Goal: Navigation & Orientation: Find specific page/section

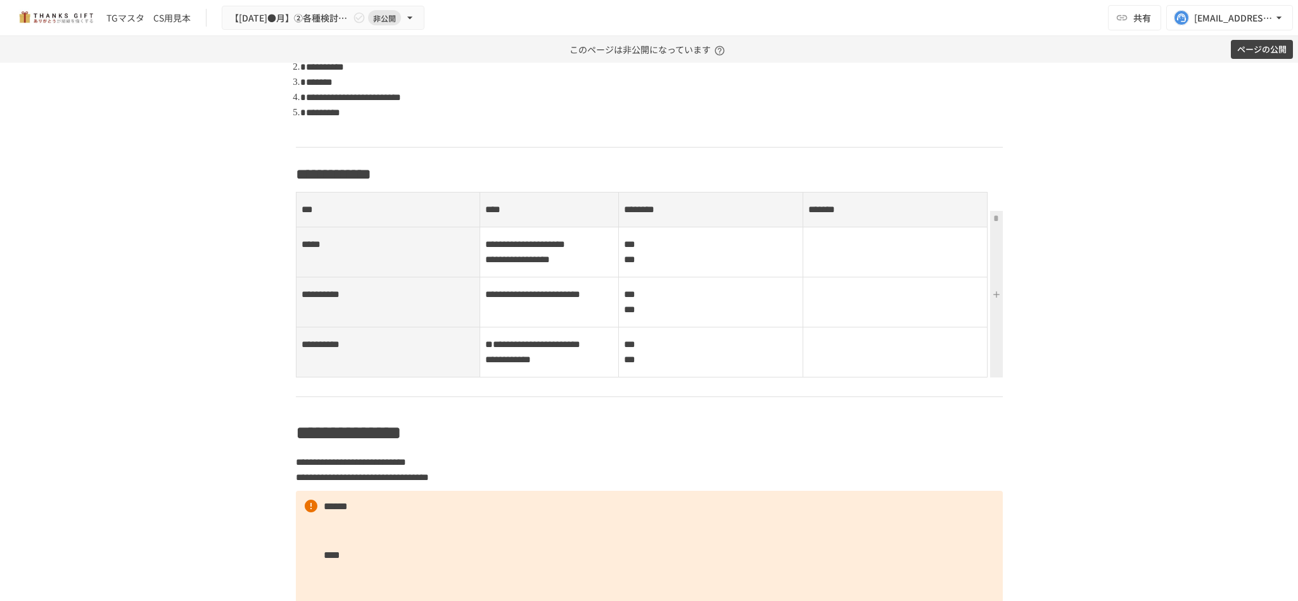
scroll to position [688, 0]
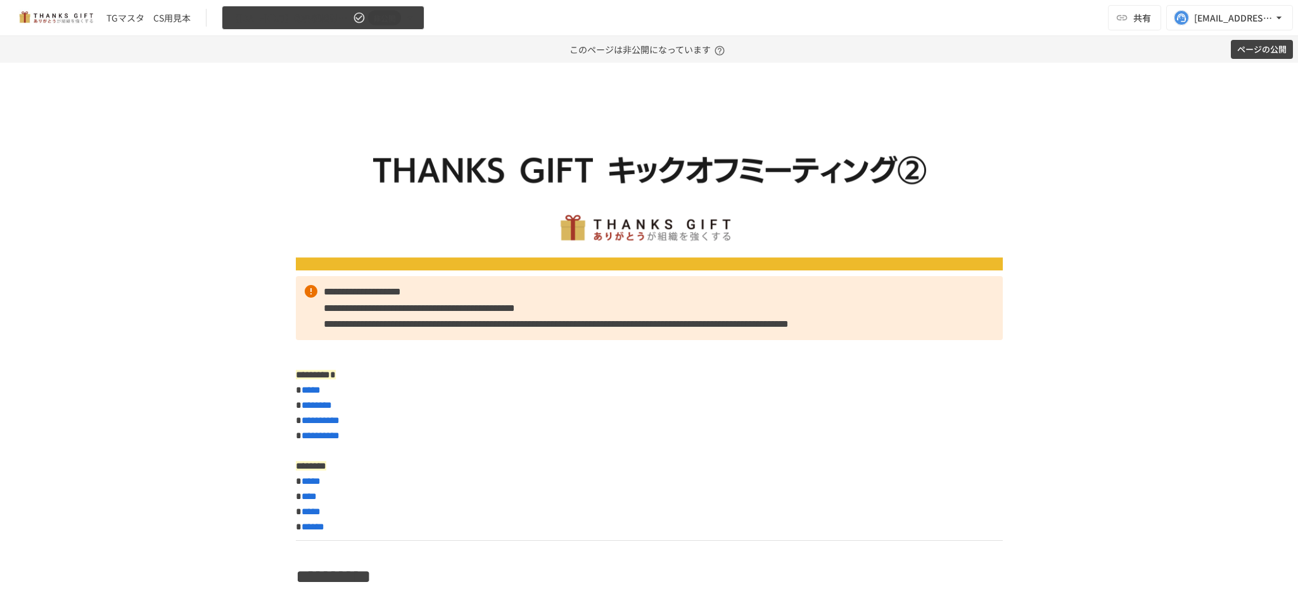
click at [388, 22] on span "非公開" at bounding box center [384, 17] width 33 height 13
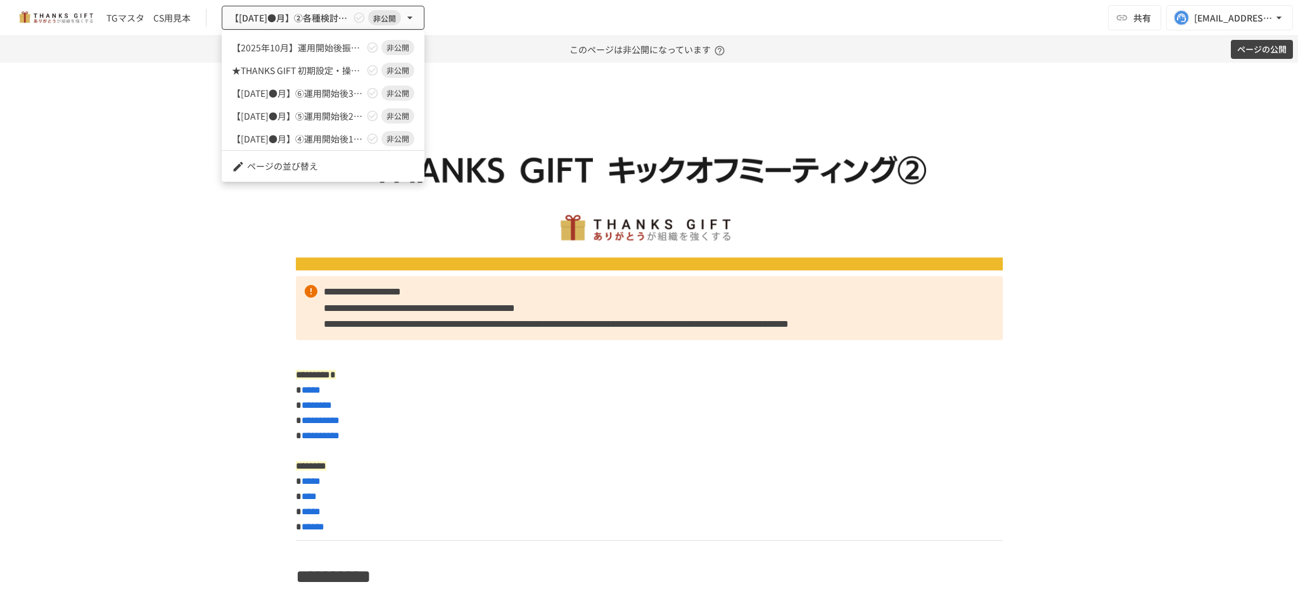
scroll to position [90, 0]
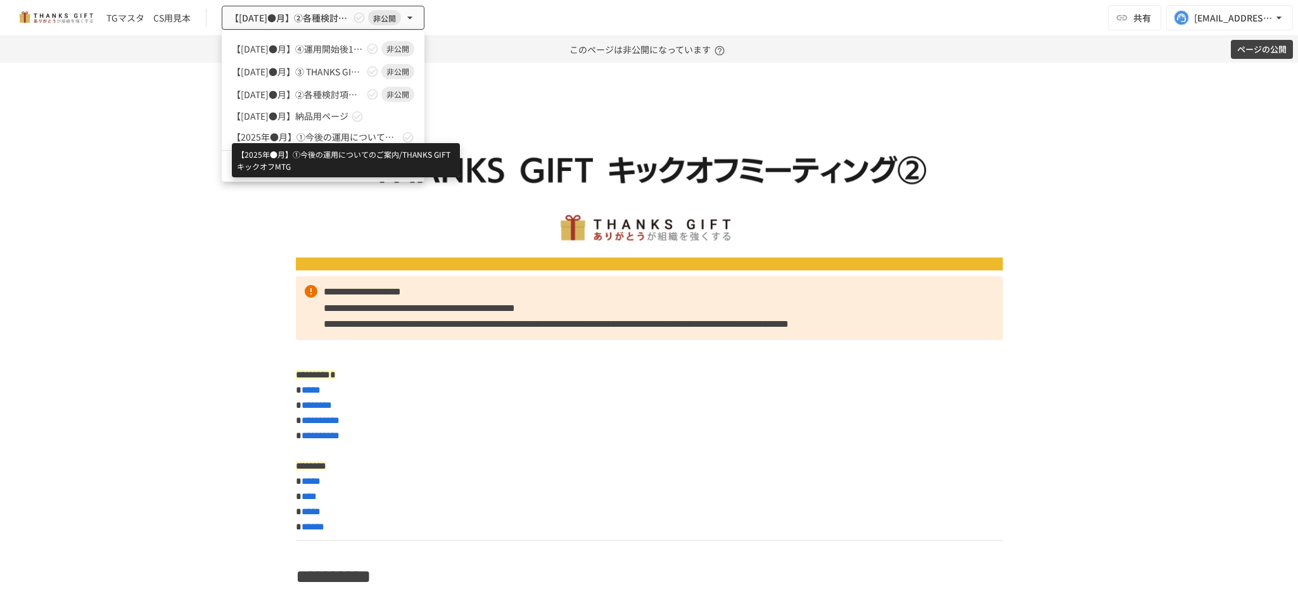
click at [329, 136] on span "【2025年●月】①今後の運用についてのご案内/THANKS GIFTキックオフMTG" at bounding box center [315, 137] width 167 height 13
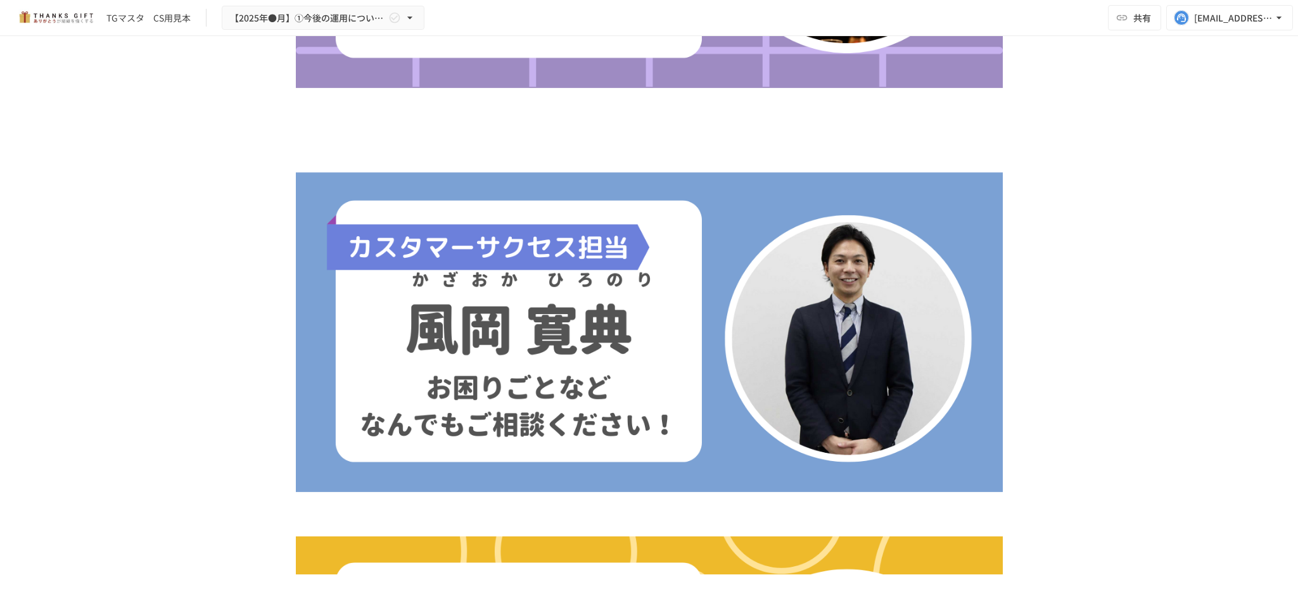
scroll to position [546, 0]
